Goal: Transaction & Acquisition: Purchase product/service

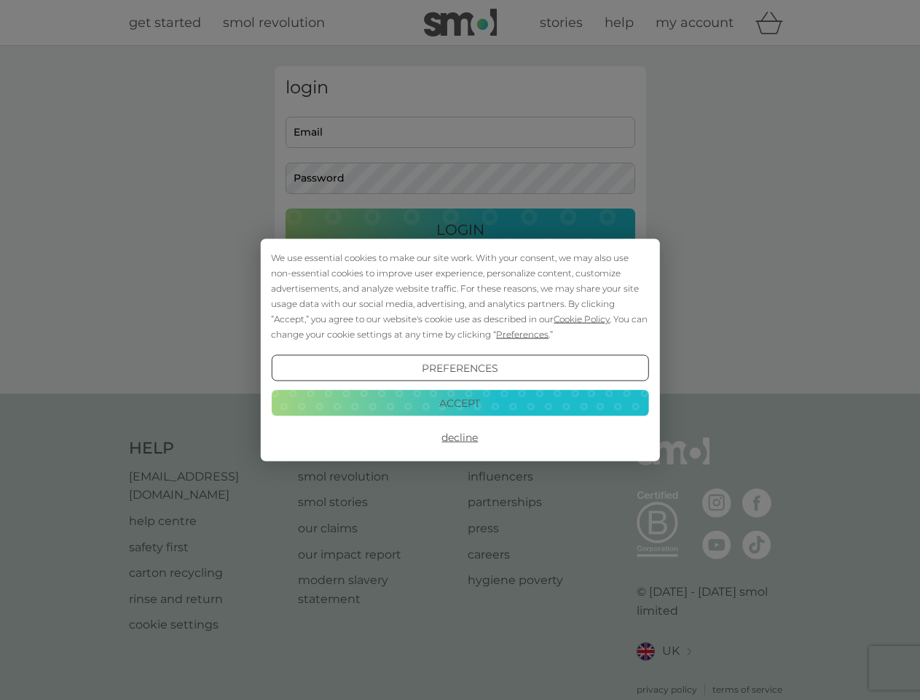
click at [582, 318] on span "Cookie Policy" at bounding box center [582, 318] width 56 height 11
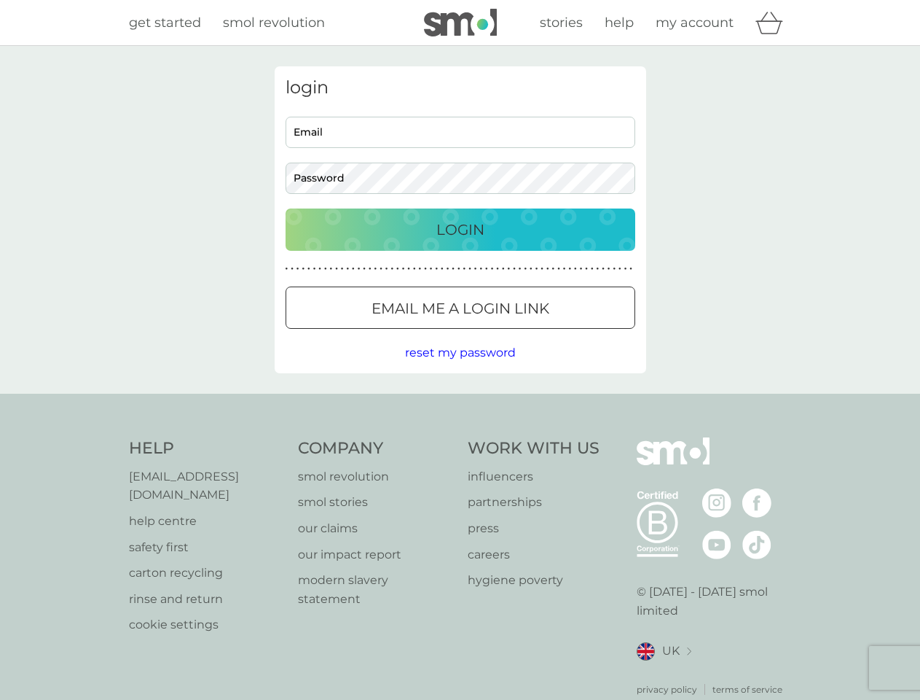
click at [521, 334] on div "login Email Password Login ● ● ● ● ● ● ● ● ● ● ● ● ● ● ● ● ● ● ● ● ● ● ● ● ● ● …" at bounding box center [461, 219] width 372 height 307
click at [460, 368] on div "login Email Password Login ● ● ● ● ● ● ● ● ● ● ● ● ● ● ● ● ● ● ● ● ● ● ● ● ● ● …" at bounding box center [461, 219] width 372 height 307
click at [460, 437] on div "Help [EMAIL_ADDRESS][DOMAIN_NAME] help centre safety first carton recycling rin…" at bounding box center [460, 566] width 663 height 259
click at [460, 402] on div "Help [EMAIL_ADDRESS][DOMAIN_NAME] help centre safety first carton recycling rin…" at bounding box center [460, 566] width 920 height 346
